Goal: Communication & Community: Answer question/provide support

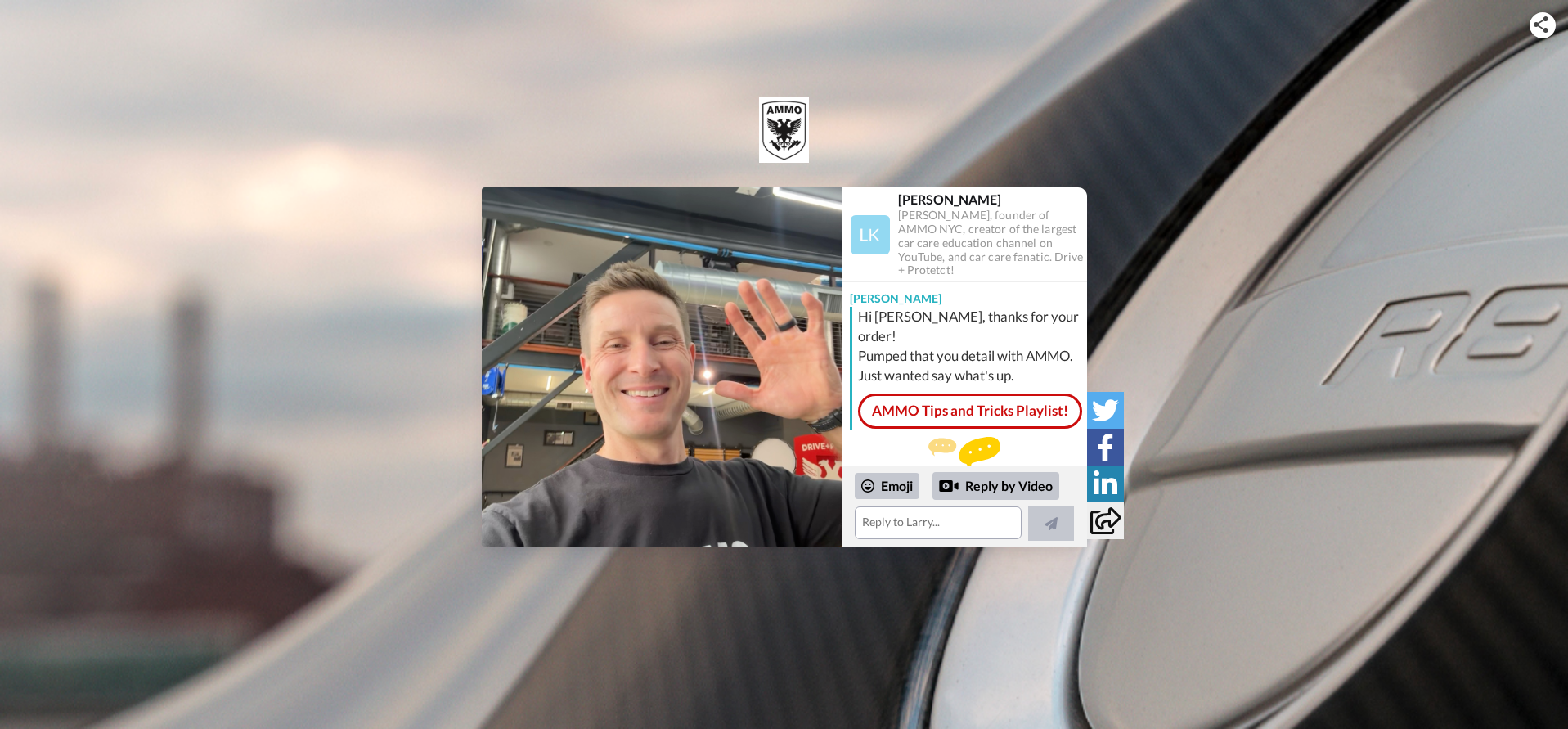
scroll to position [25, 0]
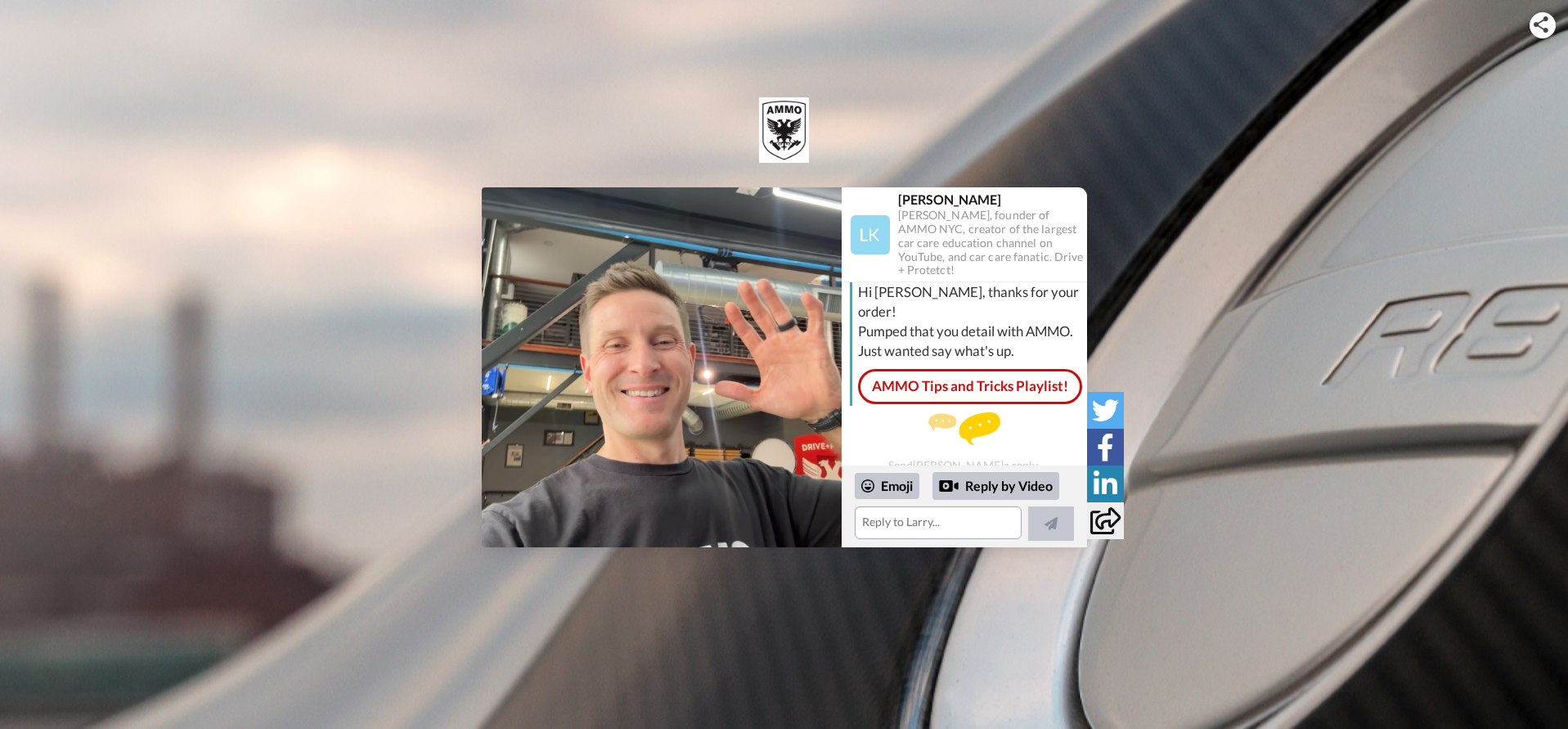
click at [1178, 292] on div "Play/Pause [PERSON_NAME] [PERSON_NAME], founder of AMMO NYC, creator of the lar…" at bounding box center [784, 367] width 1568 height 360
click at [669, 370] on img at bounding box center [661, 367] width 360 height 360
click at [983, 483] on div "Reply by Video" at bounding box center [996, 486] width 127 height 28
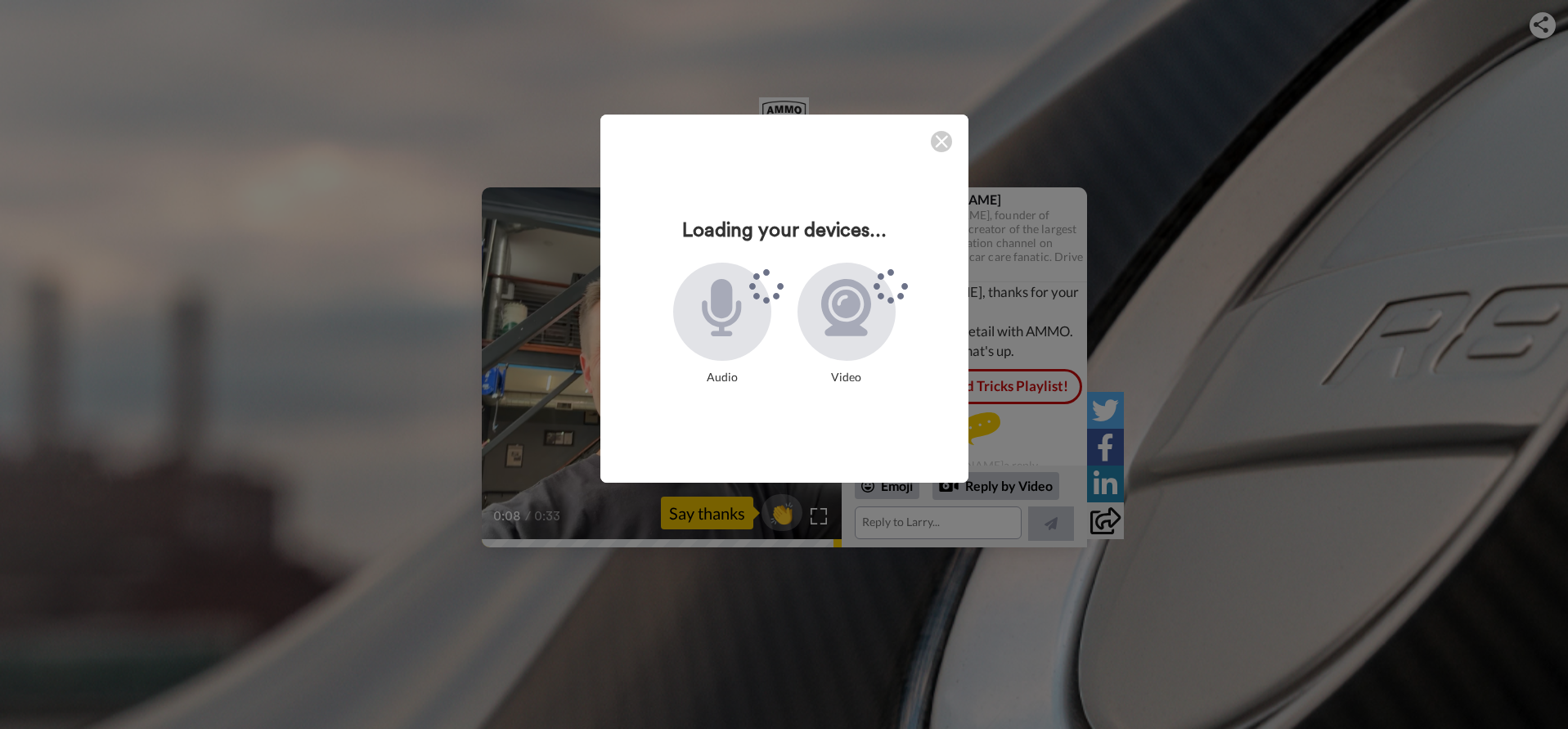
click at [941, 139] on img at bounding box center [941, 141] width 13 height 13
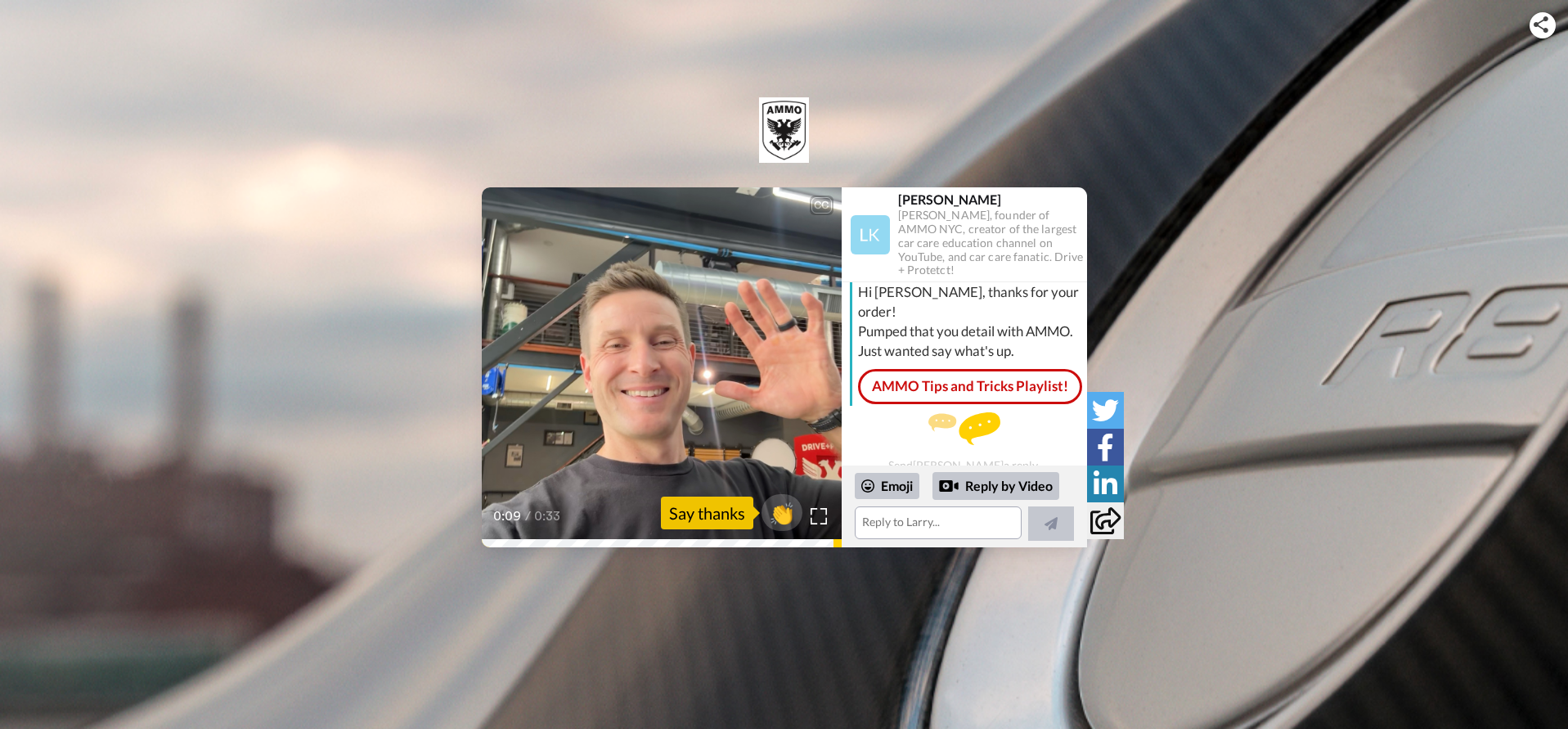
click at [1082, 134] on div "CC Play/Pause I know you got Flux, the waffle pad, foam frame, [PERSON_NAME] Pr…" at bounding box center [784, 310] width 1568 height 475
click at [784, 508] on span "👏" at bounding box center [782, 512] width 52 height 33
click at [917, 522] on textarea "👏" at bounding box center [939, 522] width 167 height 33
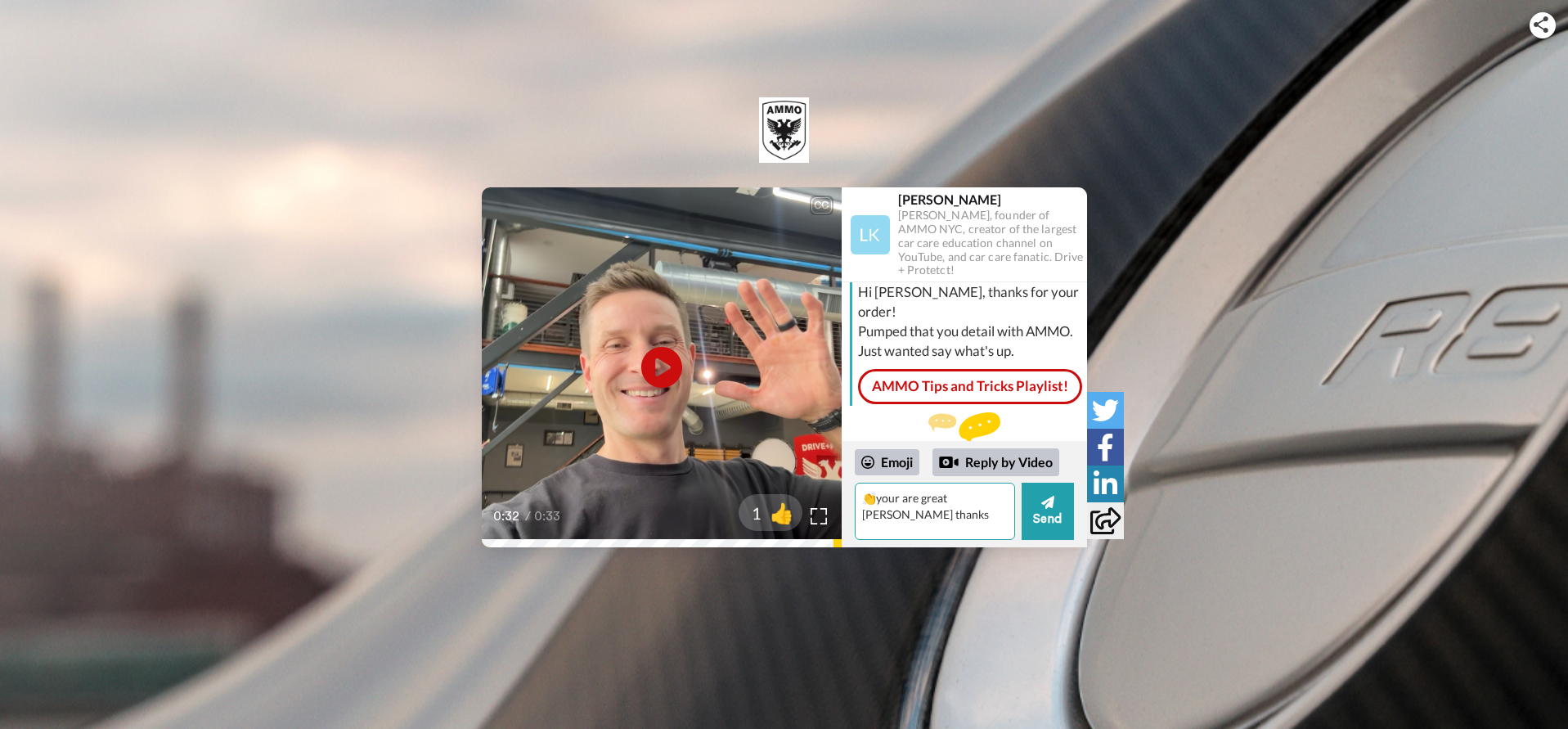
click at [918, 499] on textarea "👏your are great [PERSON_NAME] thanks" at bounding box center [935, 511] width 160 height 57
click at [875, 498] on textarea "👏your great [PERSON_NAME] thanks" at bounding box center [935, 511] width 160 height 57
click at [988, 499] on textarea "your great [PERSON_NAME] thanks" at bounding box center [935, 511] width 160 height 57
type textarea "your great [PERSON_NAME] thanks"
click at [786, 512] on span "👍" at bounding box center [784, 512] width 52 height 33
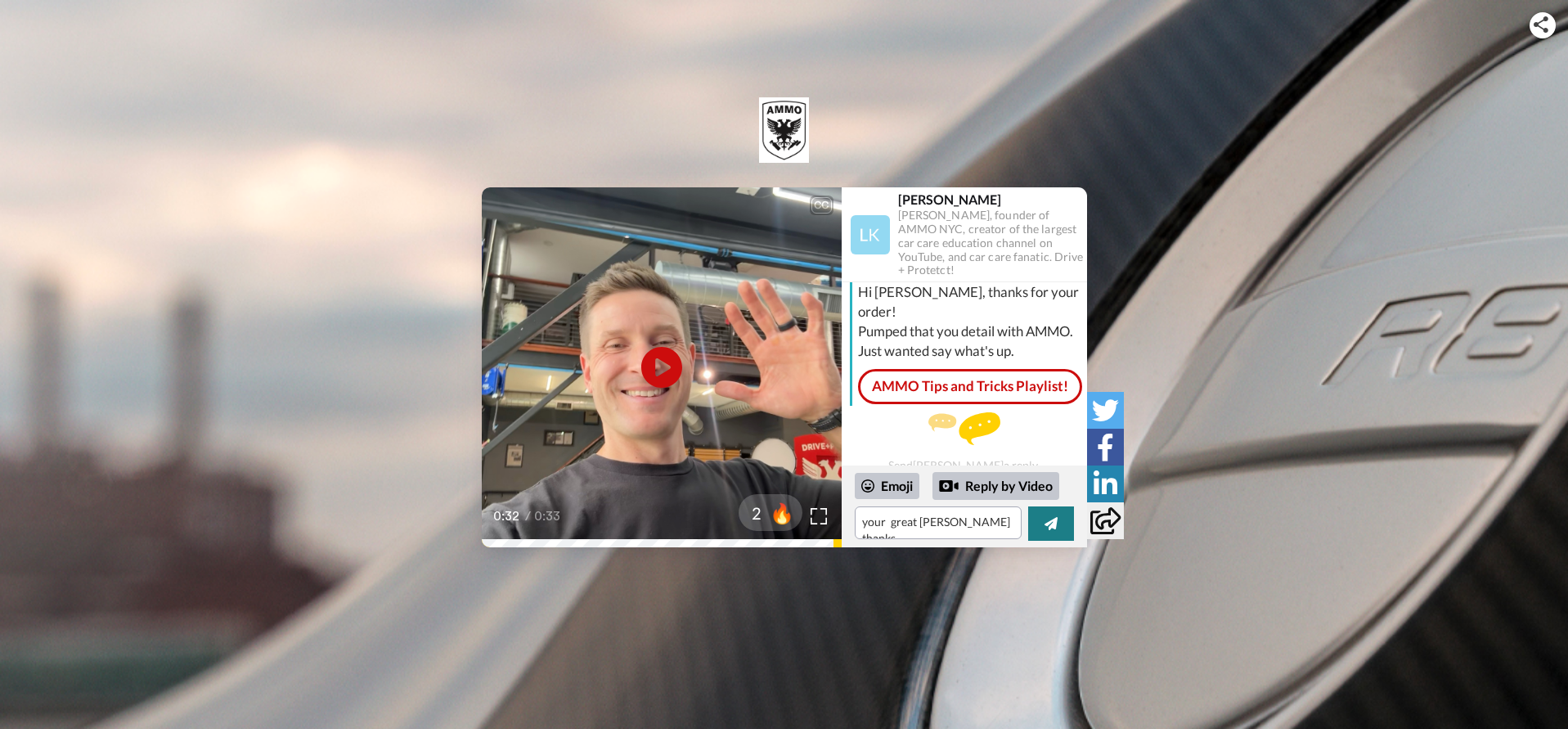
click at [1049, 524] on icon at bounding box center [1051, 523] width 13 height 13
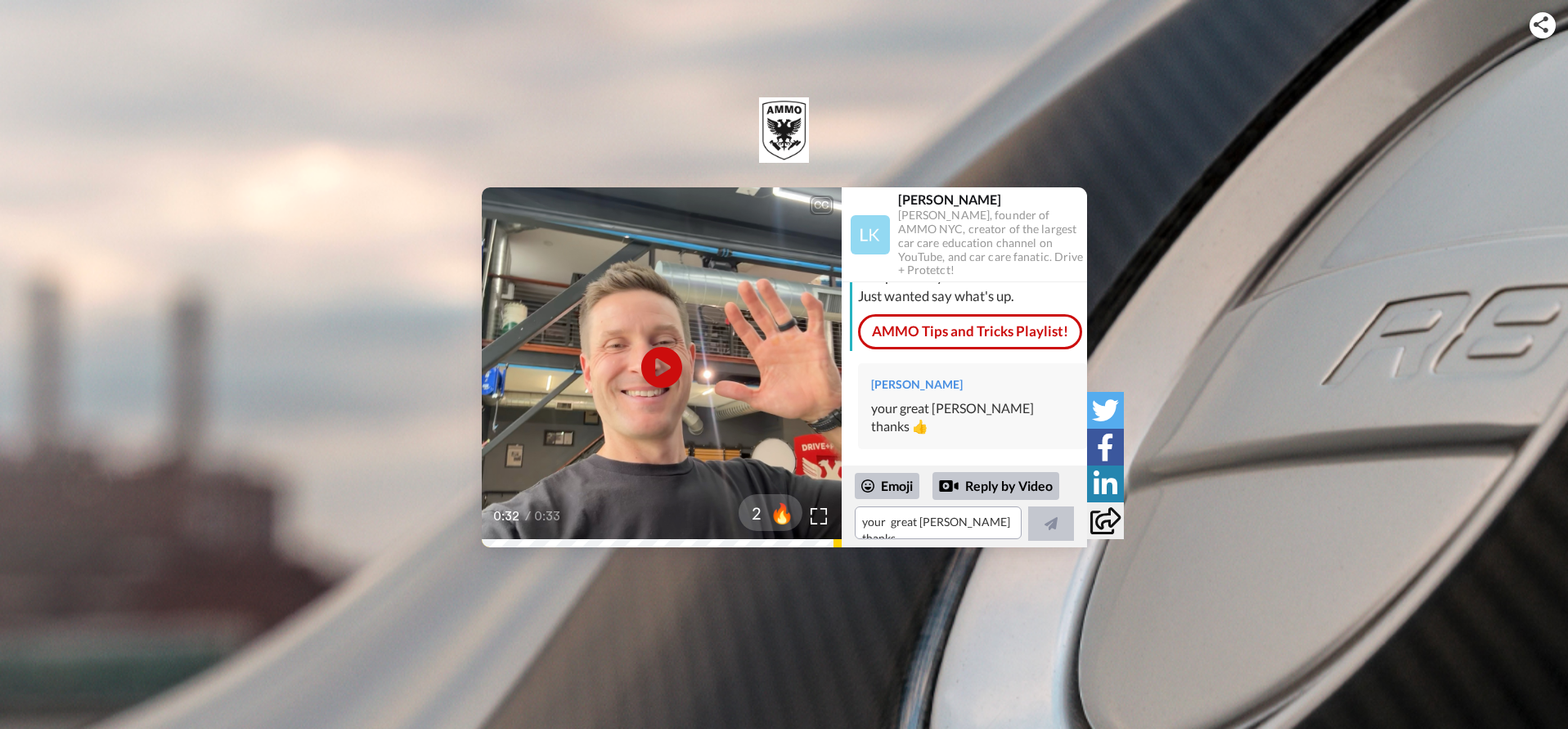
scroll to position [55, 0]
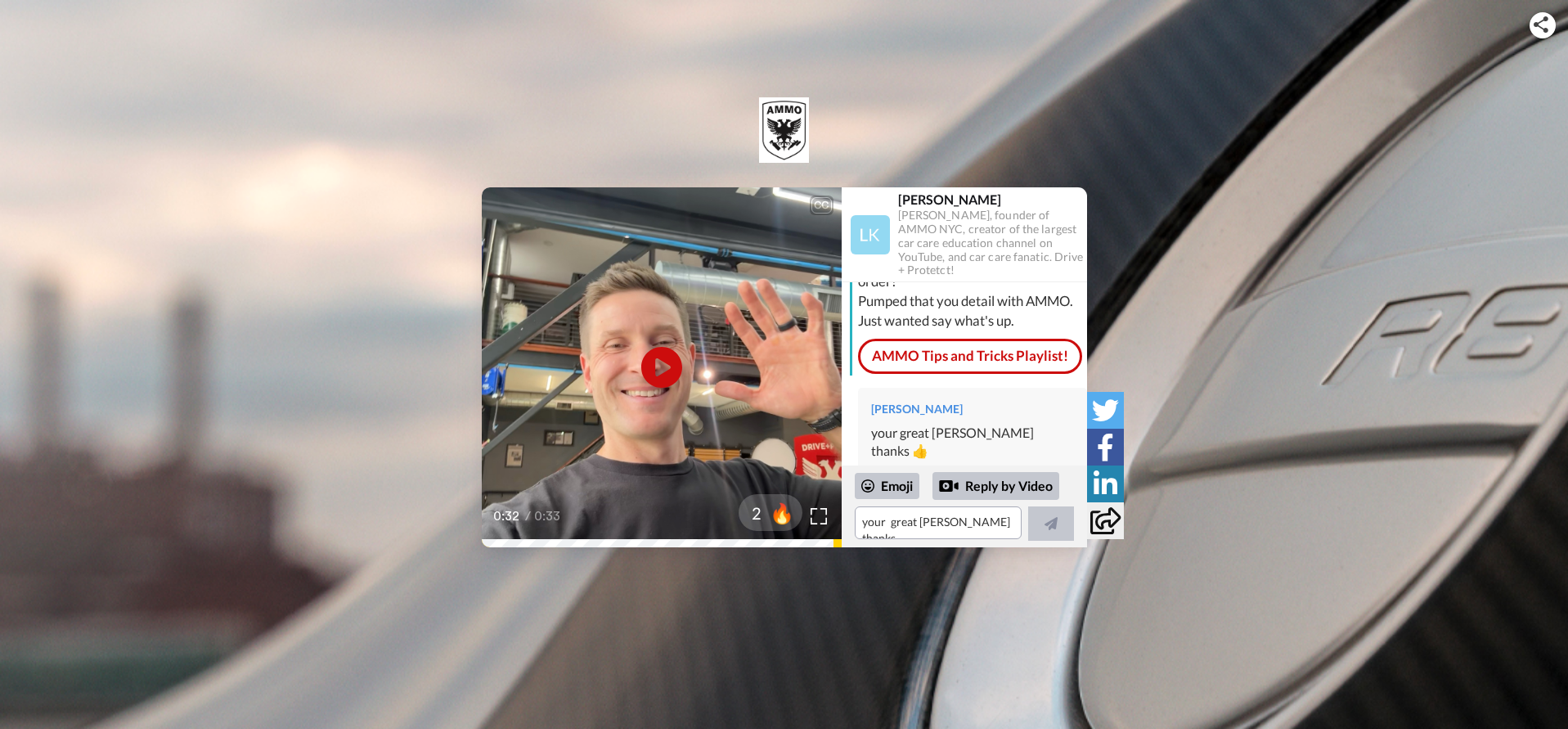
click at [153, 344] on div "CC Play/Pause 0:32 / 0:33 2 🔥 [PERSON_NAME] [PERSON_NAME], founder of AMMO NYC,…" at bounding box center [784, 367] width 1568 height 360
click at [976, 480] on div "Reply by Video" at bounding box center [996, 486] width 127 height 28
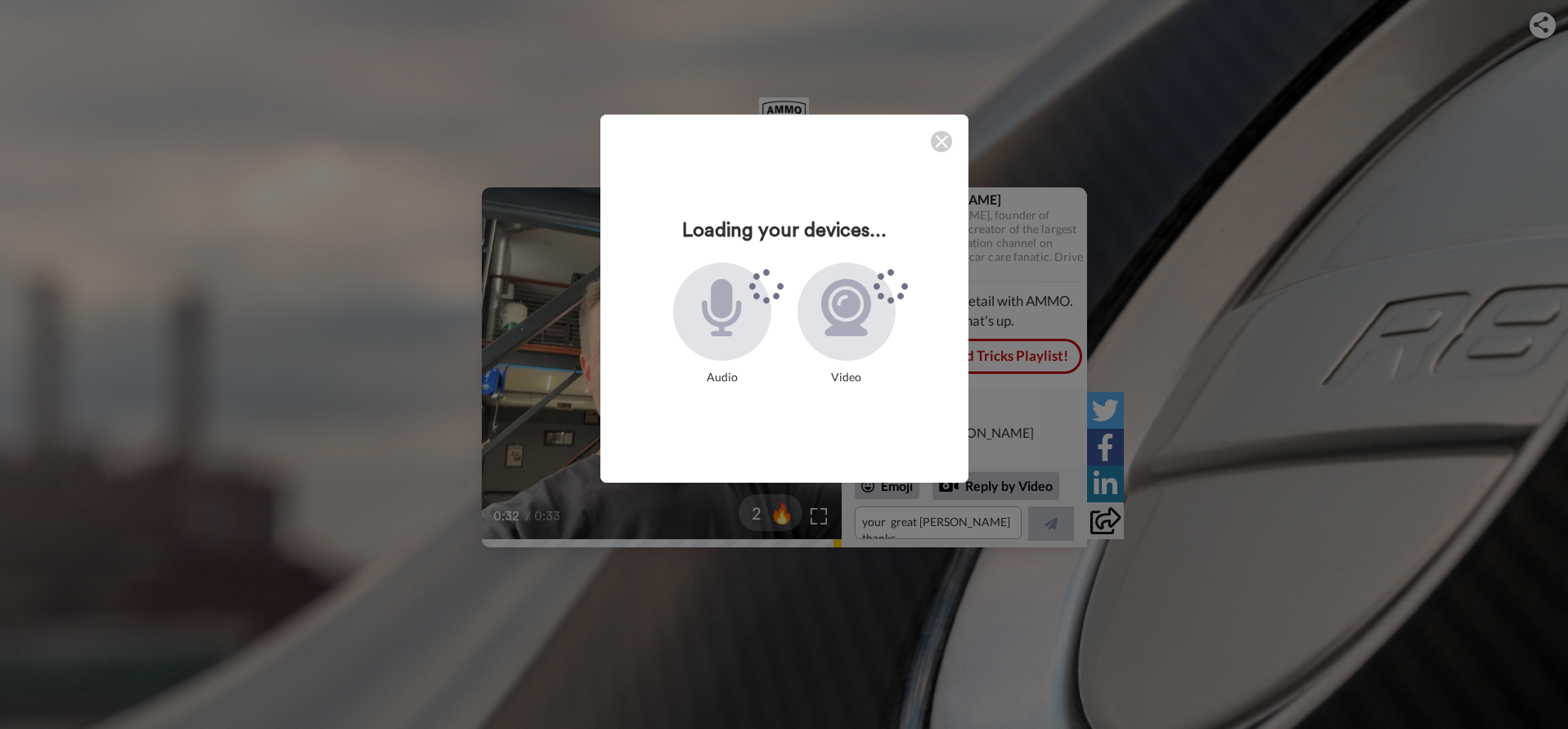
drag, startPoint x: 872, startPoint y: 135, endPoint x: 1216, endPoint y: 132, distance: 344.0
click at [1216, 132] on div "Loading your devices... Audio Video" at bounding box center [784, 364] width 1568 height 729
click at [941, 141] on img at bounding box center [941, 141] width 13 height 13
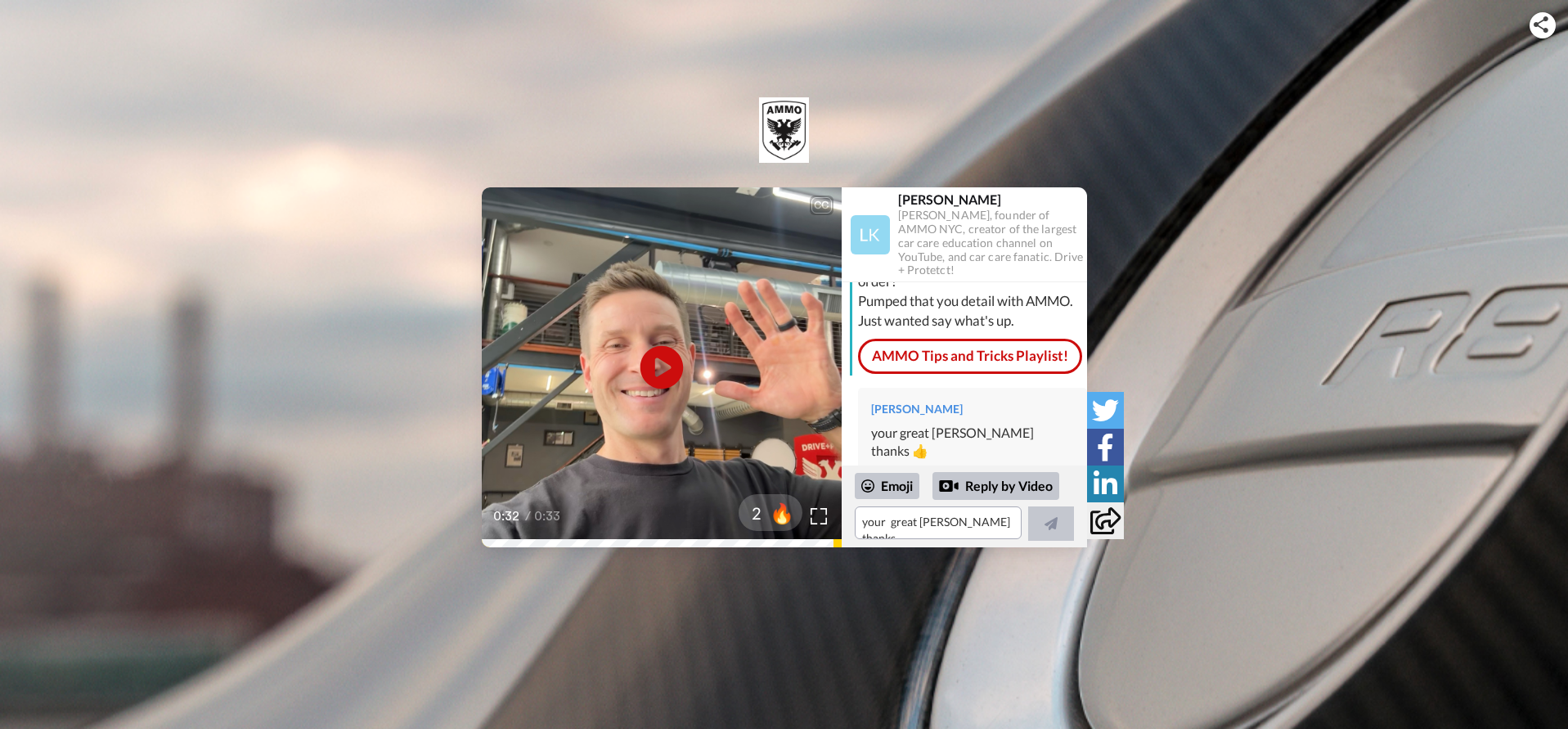
click at [655, 359] on icon "Play/Pause" at bounding box center [661, 368] width 43 height 77
click at [1269, 316] on div "CC Play/Pause 0:32 / 0:33 2 🔥 [PERSON_NAME] [PERSON_NAME], founder of AMMO NYC,…" at bounding box center [784, 367] width 1568 height 360
